Goal: Use online tool/utility: Utilize a website feature to perform a specific function

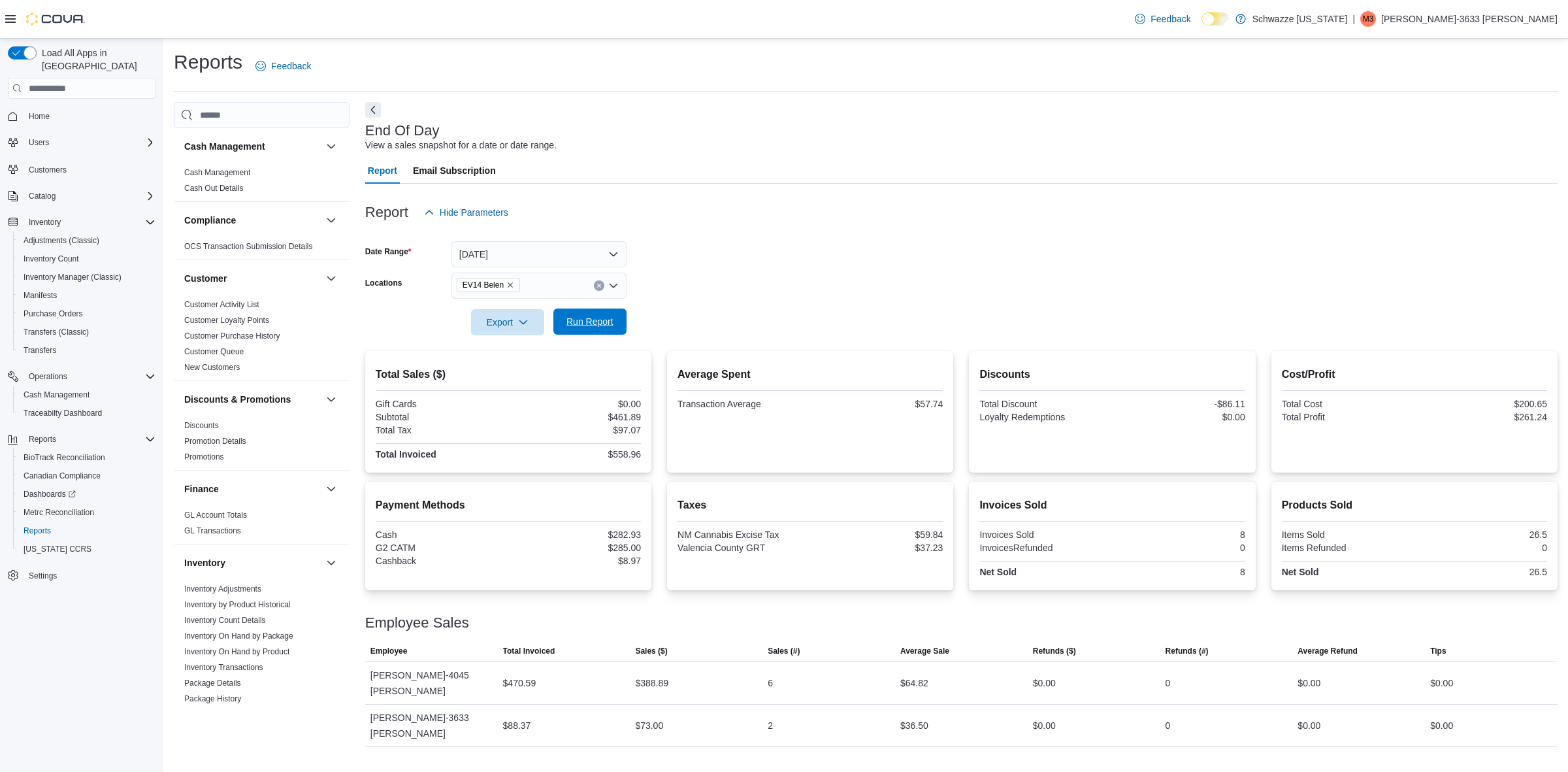
click at [580, 312] on span "Run Report" at bounding box center [589, 321] width 57 height 26
click at [628, 334] on form "Date Range [DATE] Locations EV14 Belen Export Run Report" at bounding box center [961, 280] width 1192 height 110
click at [607, 329] on span "Run Report" at bounding box center [589, 321] width 57 height 26
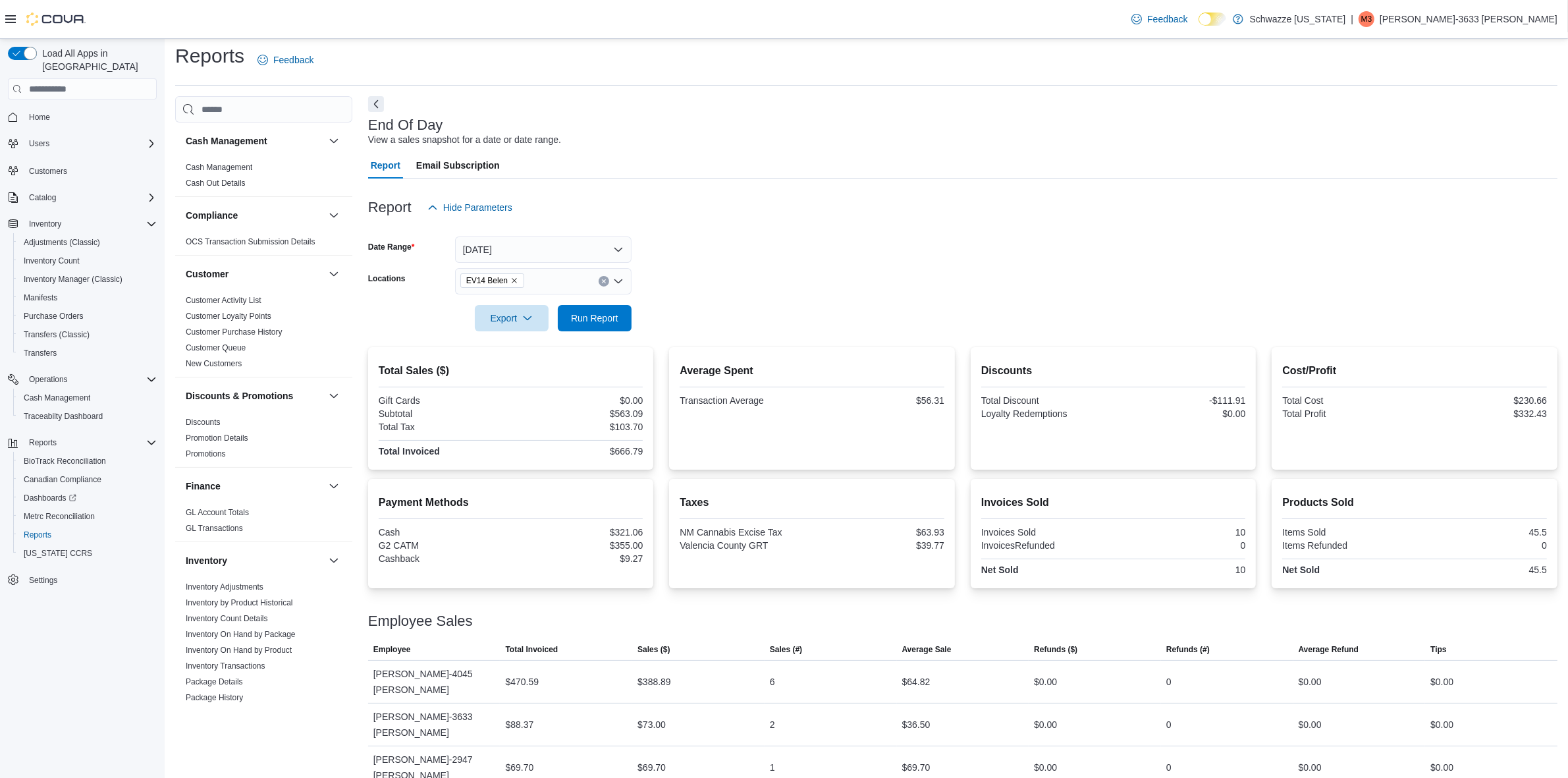
scroll to position [8, 0]
click at [576, 312] on span "Run Report" at bounding box center [595, 316] width 47 height 13
click at [613, 314] on span "Run Report" at bounding box center [595, 316] width 47 height 13
click at [610, 316] on span "Run Report" at bounding box center [595, 316] width 47 height 13
click at [623, 327] on button "Run Report" at bounding box center [594, 316] width 73 height 26
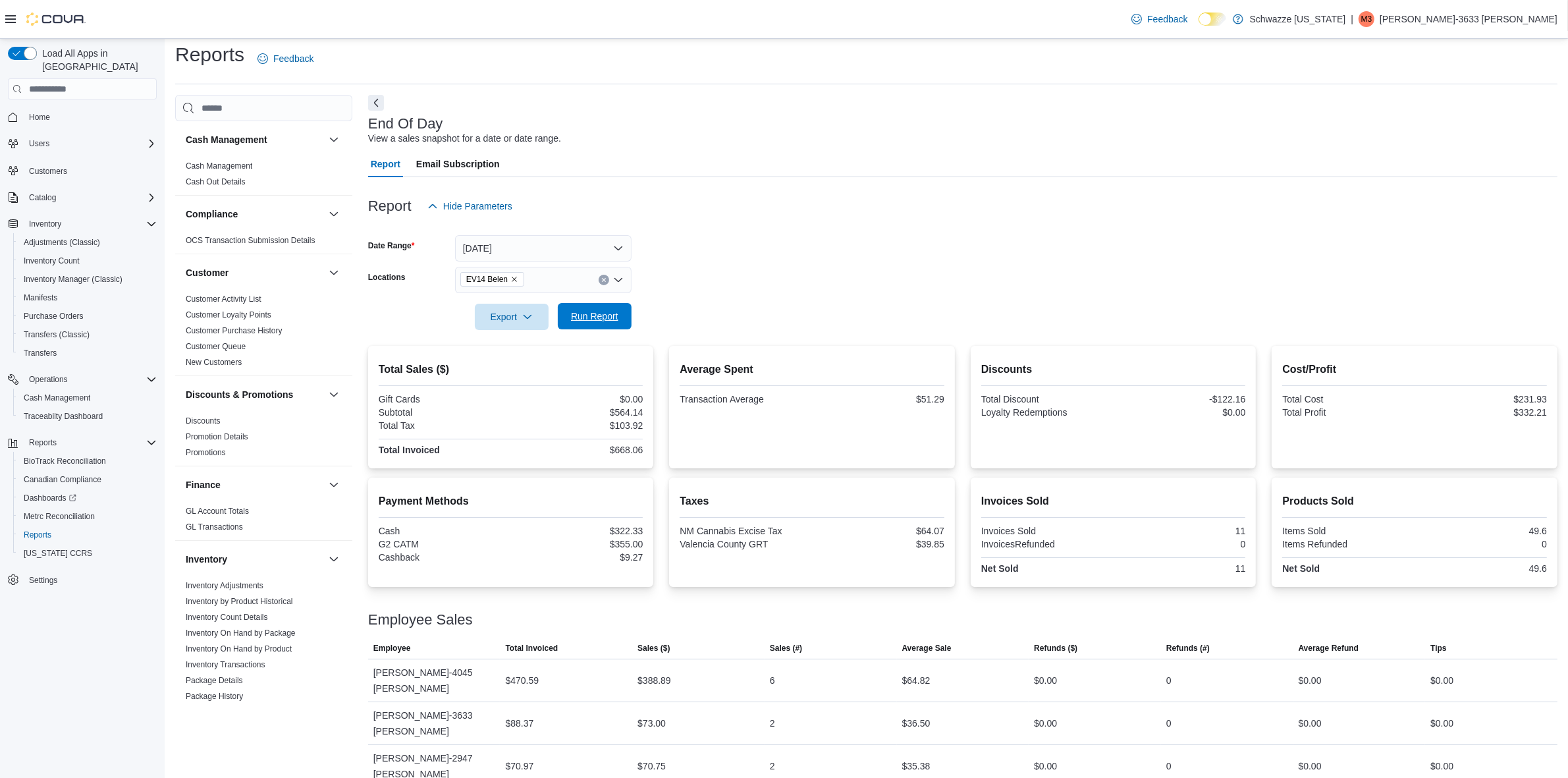
click at [588, 308] on span "Run Report" at bounding box center [594, 316] width 58 height 26
click at [609, 315] on span "Run Report" at bounding box center [595, 316] width 47 height 13
click at [979, 189] on div at bounding box center [963, 185] width 1189 height 16
